Goal: Task Accomplishment & Management: Manage account settings

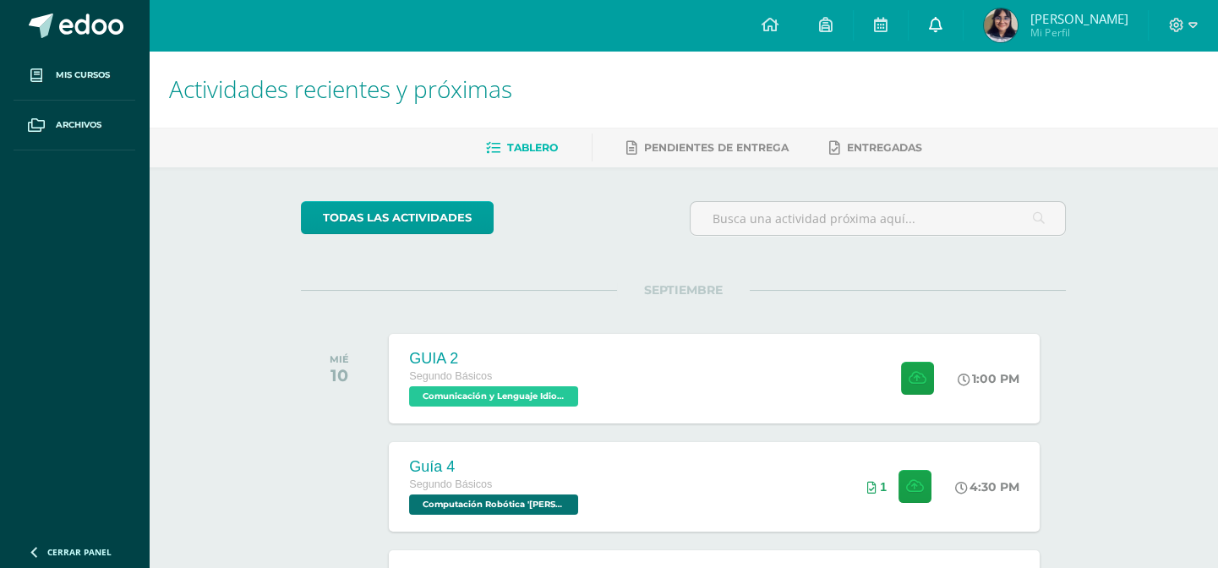
click at [941, 25] on icon at bounding box center [936, 24] width 14 height 15
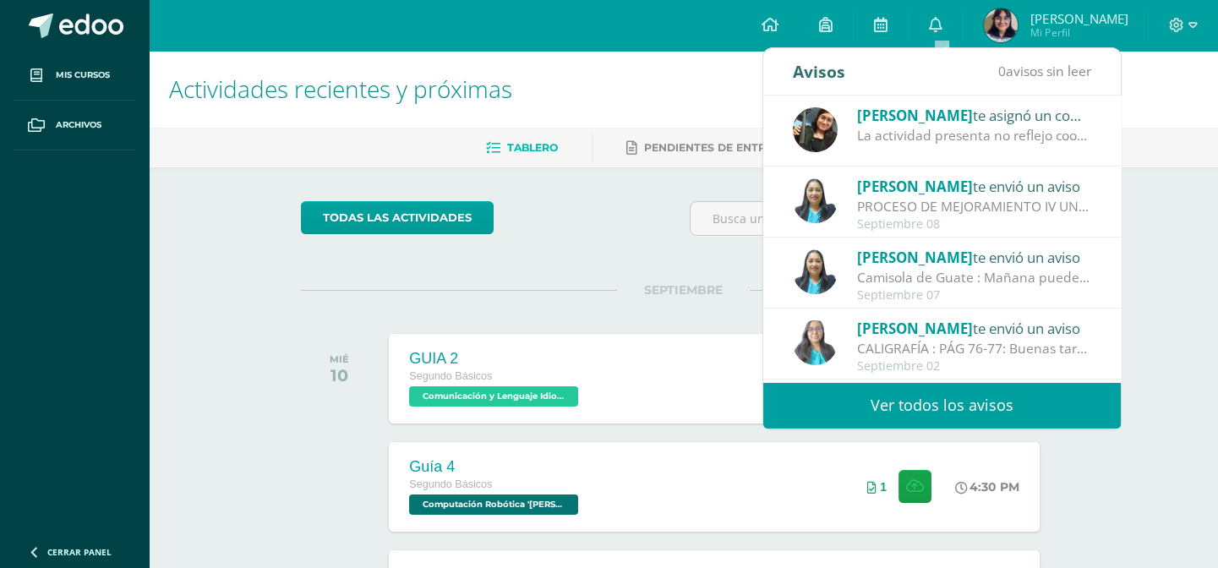
click at [1081, 128] on div "[PERSON_NAME] te asignó un comentario en 'Mayumaná' para 'Expresión Artistica' …" at bounding box center [941, 130] width 357 height 71
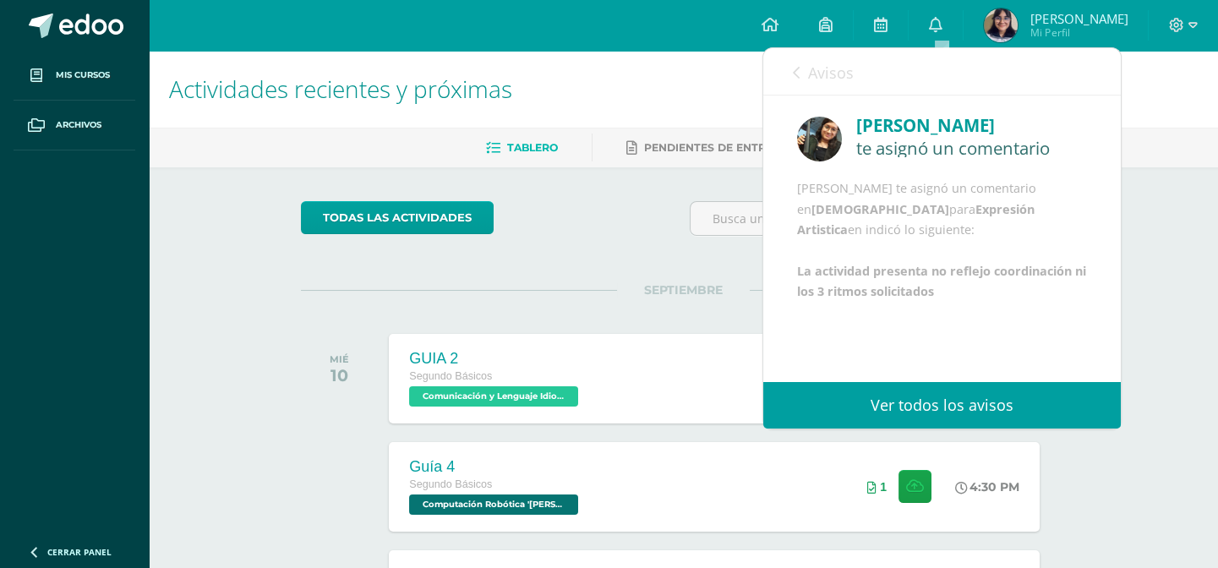
scroll to position [19, 0]
click at [802, 68] on link "Avisos" at bounding box center [823, 72] width 61 height 48
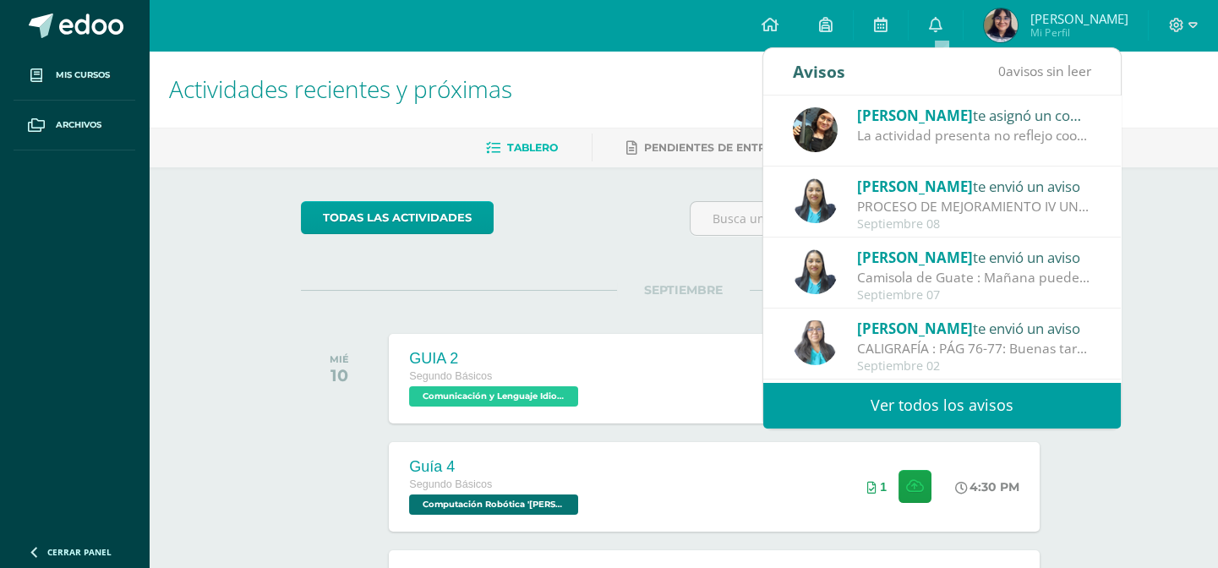
click at [1196, 144] on ul "Tablero Pendientes de entrega Entregadas" at bounding box center [703, 148] width 1069 height 28
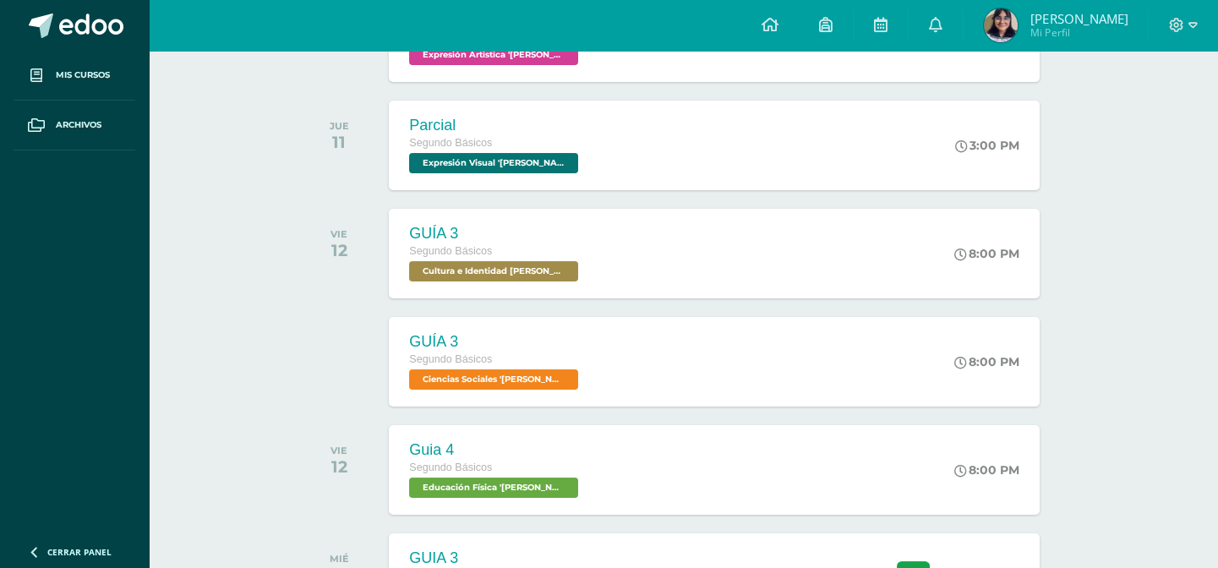
scroll to position [709, 0]
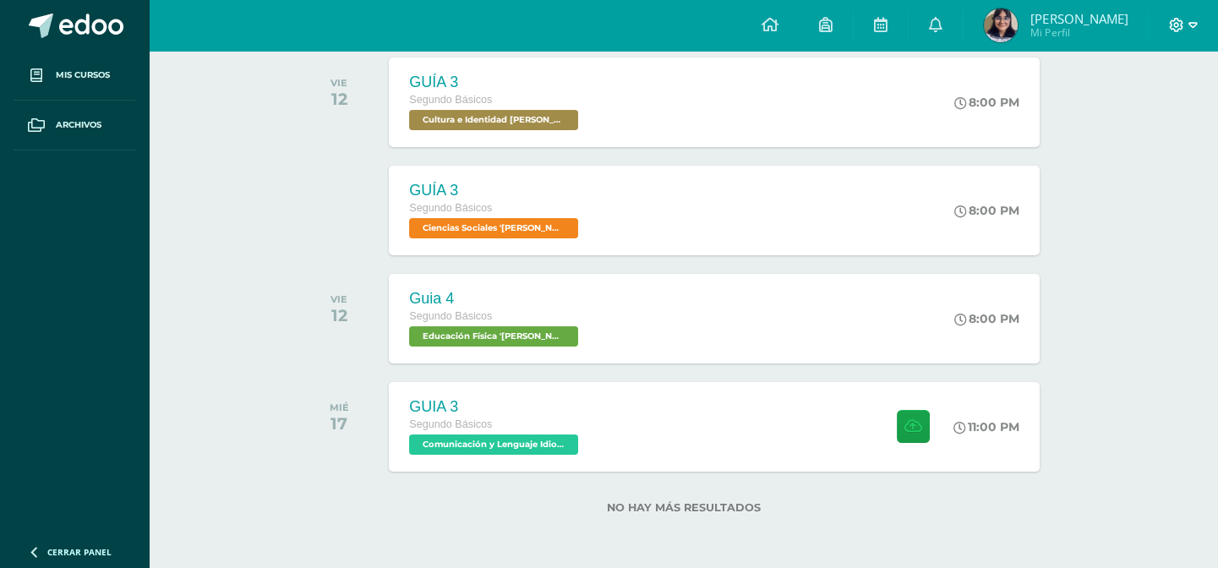
click at [1190, 23] on icon at bounding box center [1192, 25] width 9 height 6
click at [1141, 119] on span "Cerrar sesión" at bounding box center [1139, 115] width 76 height 16
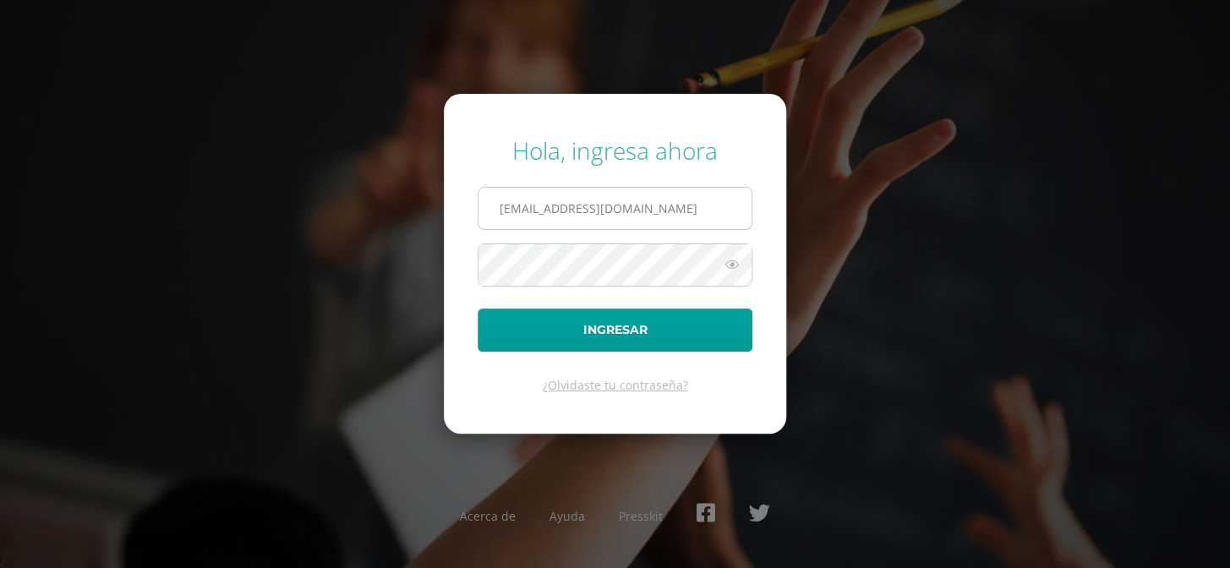
click at [701, 211] on input "COS01052@osoriosandoval.edu.gt" at bounding box center [614, 208] width 273 height 41
type input "COS01006@osoriosandoval.edu.gt"
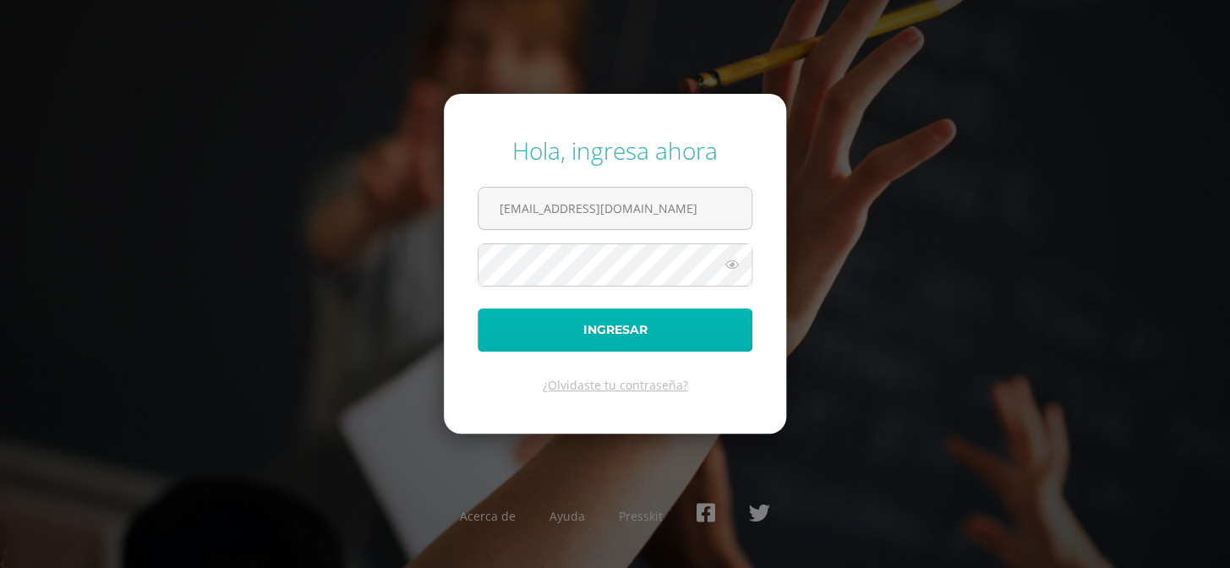
click at [668, 331] on button "Ingresar" at bounding box center [614, 329] width 275 height 43
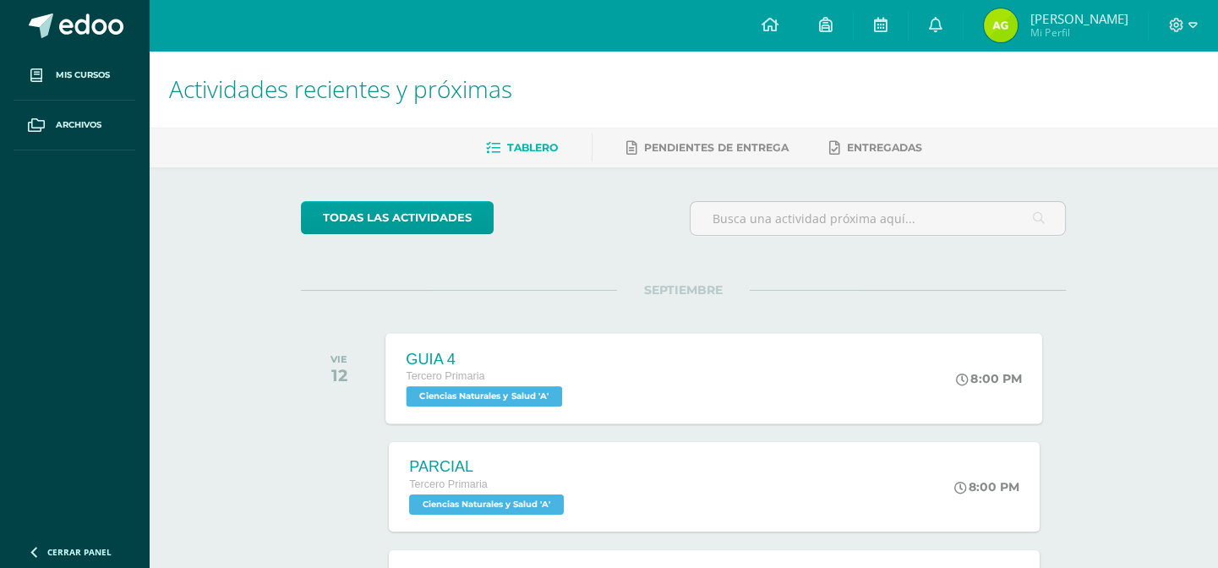
click at [809, 383] on div "GUIA 4 Tercero Primaria Ciencias Naturales y Salud 'A' 8:00 PM GUIA 4 Ciencias …" at bounding box center [714, 378] width 657 height 90
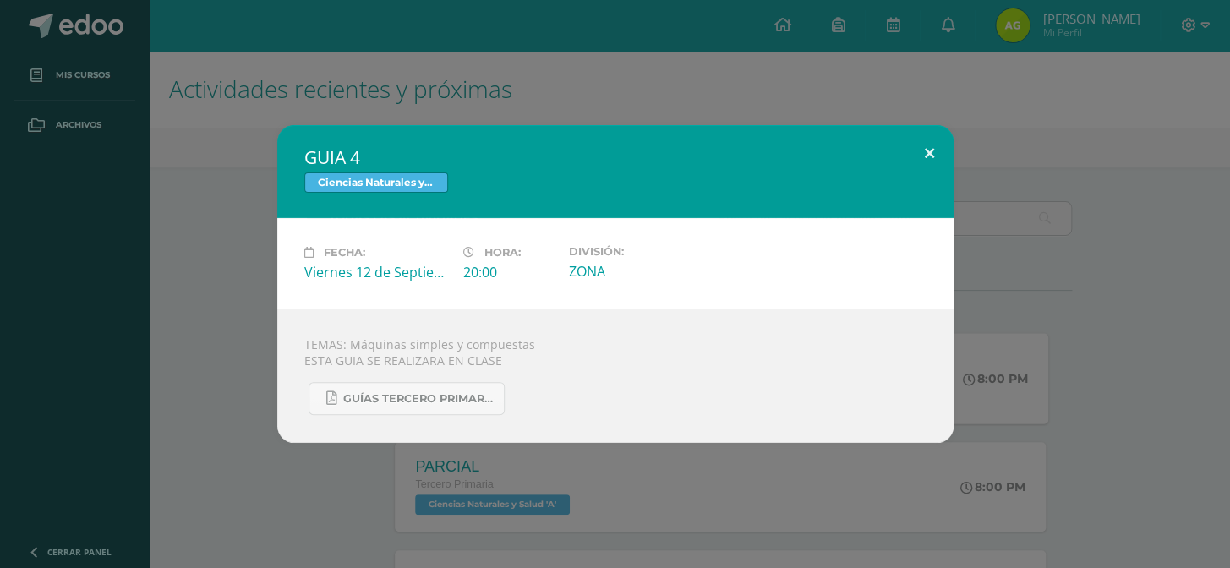
click at [927, 141] on button at bounding box center [929, 153] width 48 height 57
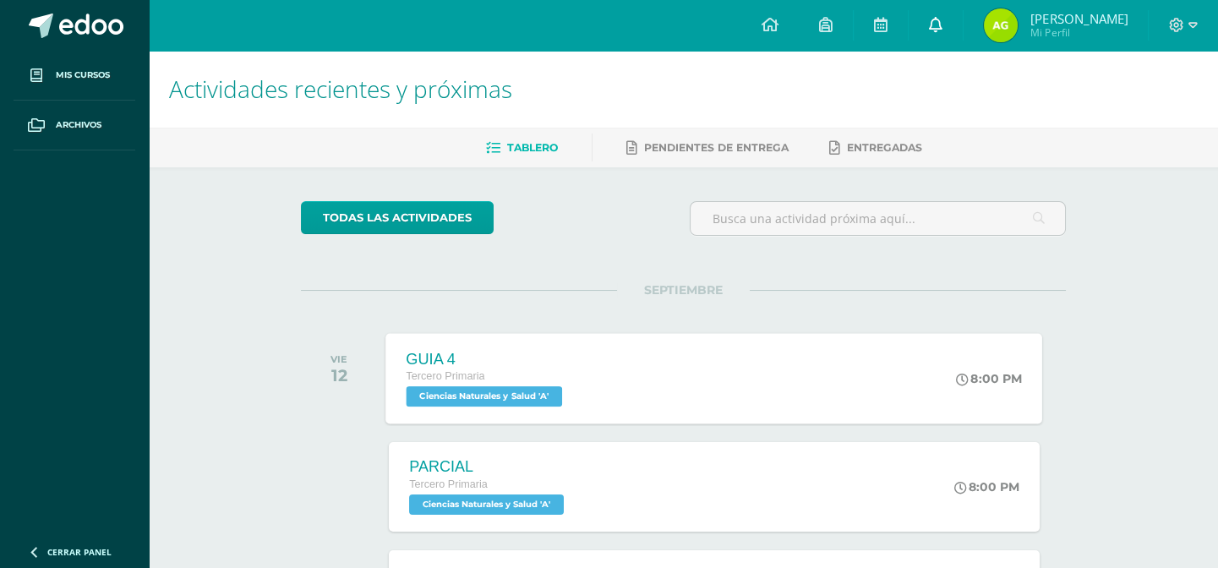
click at [941, 27] on icon at bounding box center [936, 24] width 14 height 15
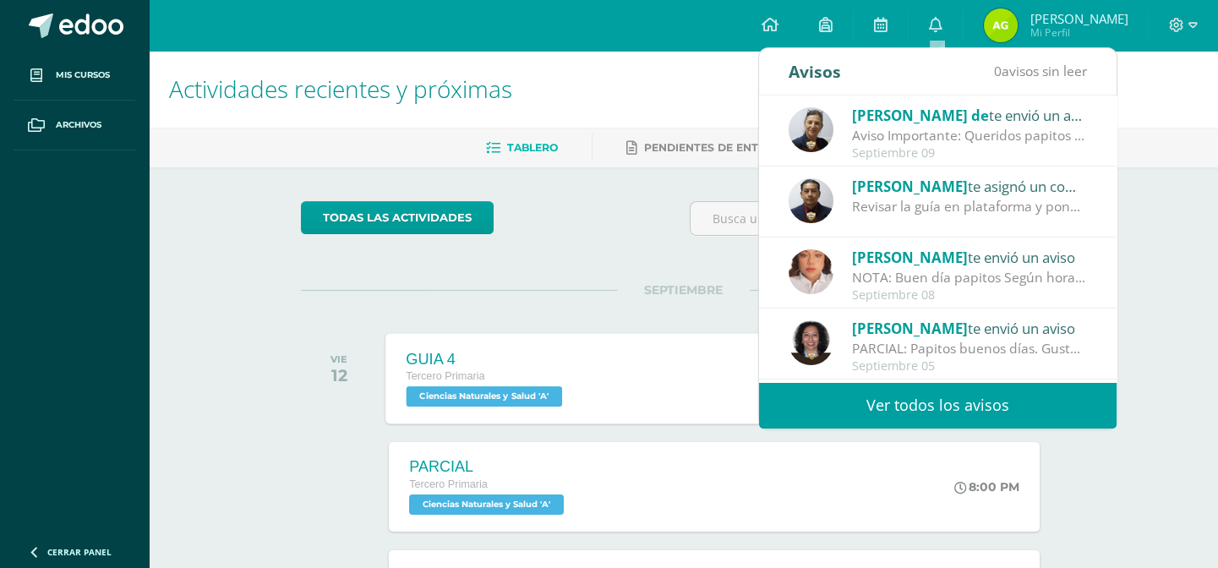
click at [979, 135] on div "Aviso Importante: Queridos papitos por este medio les saludo cordialmente. El m…" at bounding box center [969, 135] width 235 height 19
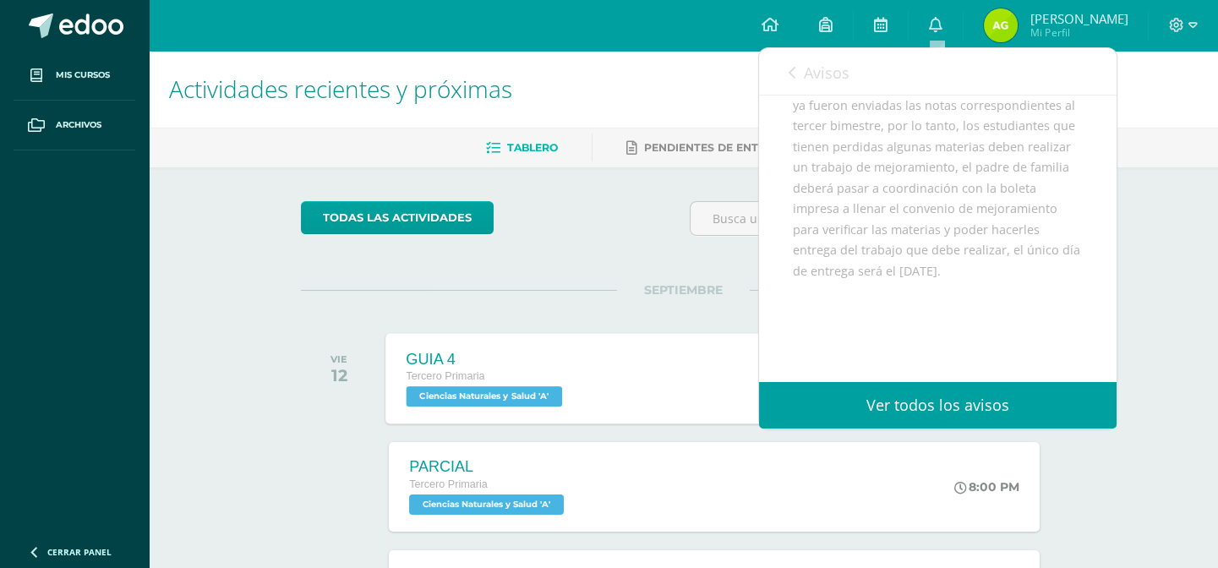
scroll to position [245, 0]
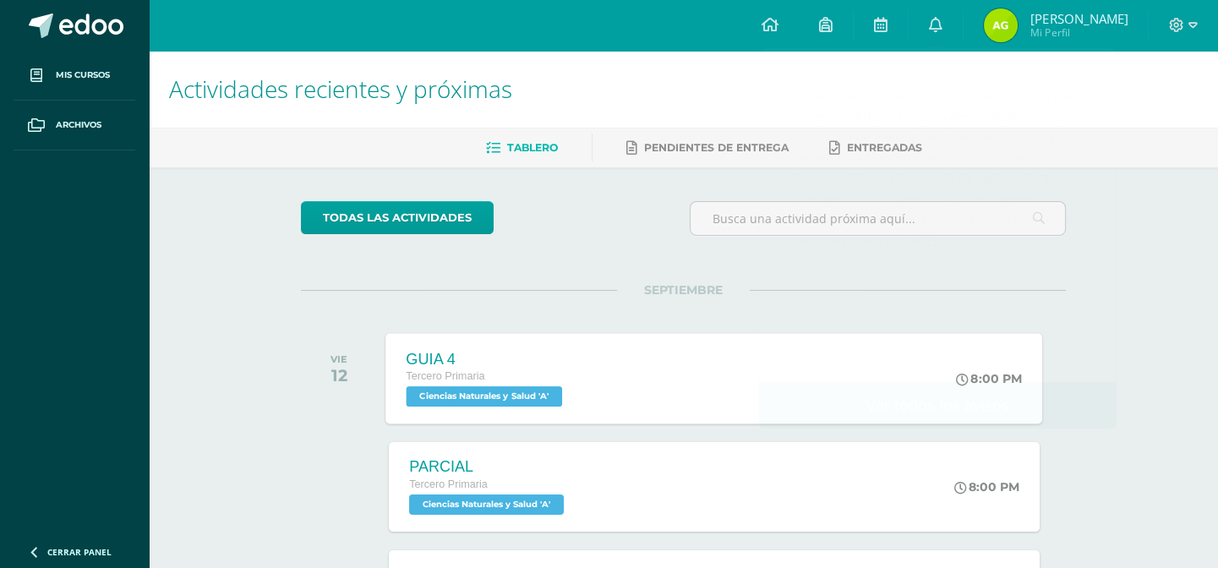
click at [199, 484] on div "Actividades recientes y próximas Tablero Pendientes de entrega Entregadas todas…" at bounding box center [683, 561] width 1069 height 1020
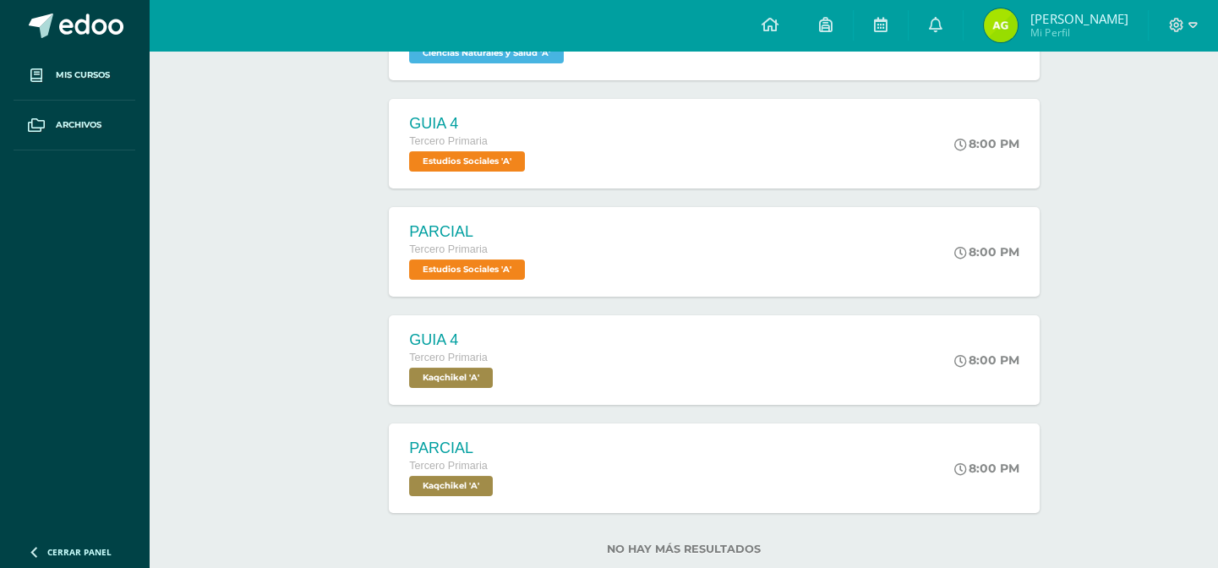
scroll to position [492, 0]
